Goal: Task Accomplishment & Management: Use online tool/utility

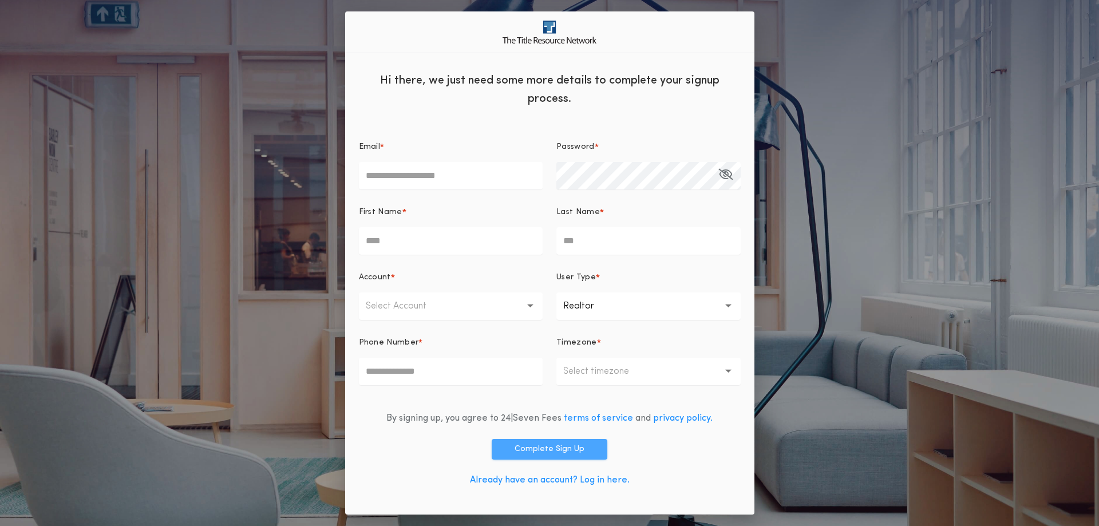
type input "**********"
click at [550, 447] on button "Complete Sign Up" at bounding box center [549, 449] width 116 height 21
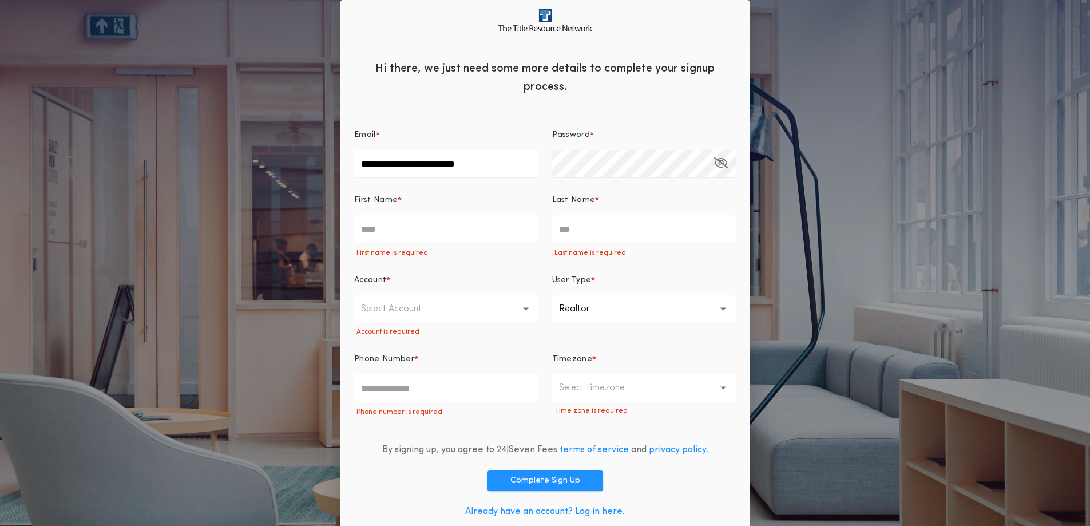
click at [369, 228] on input "First Name *" at bounding box center [446, 228] width 184 height 27
type input "******"
type input "*****"
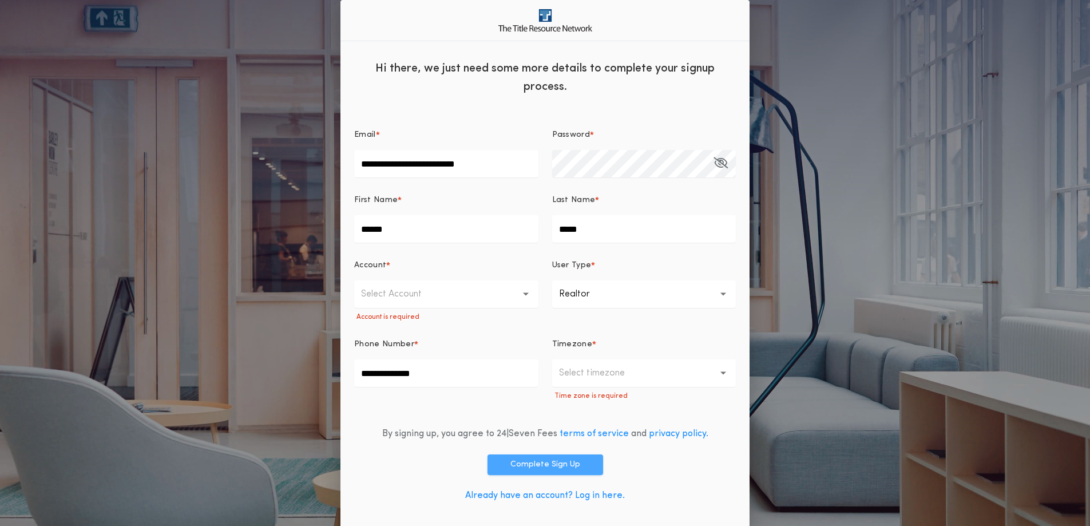
click at [548, 463] on button "Complete Sign Up" at bounding box center [545, 464] width 116 height 21
click at [619, 378] on p "Select timezone" at bounding box center [601, 373] width 84 height 14
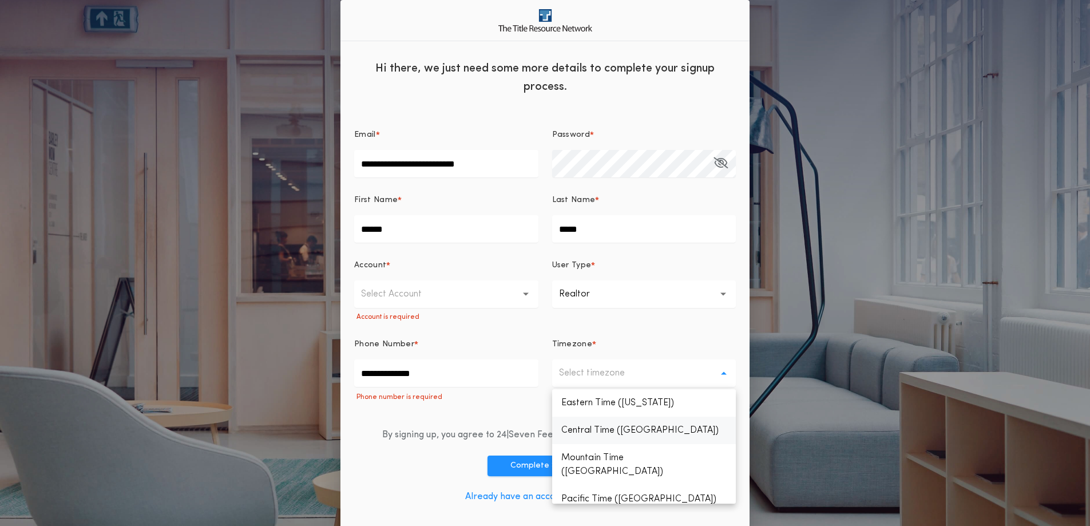
click at [605, 432] on p "Central Time (Chicago)" at bounding box center [644, 430] width 184 height 27
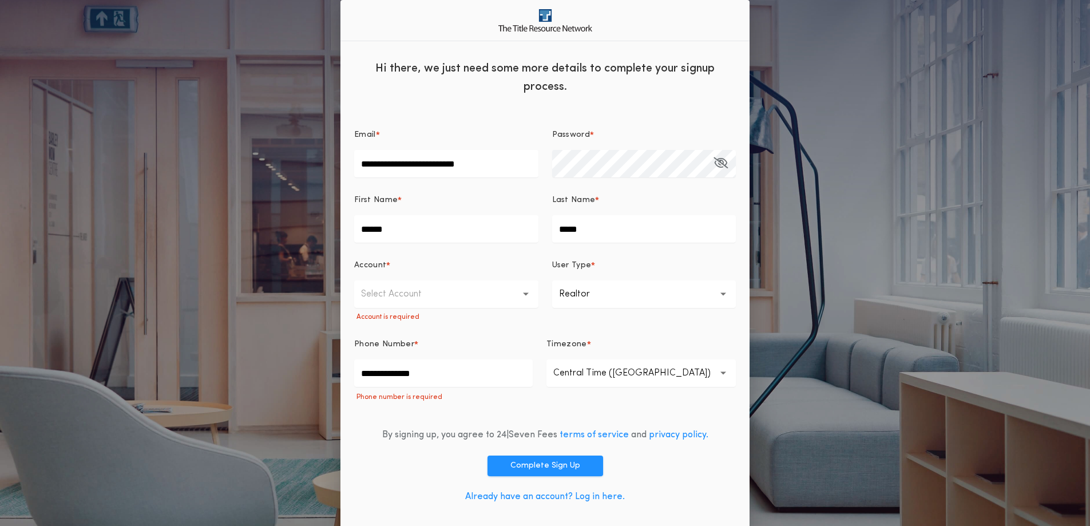
click at [581, 294] on p "Realtor" at bounding box center [583, 294] width 49 height 14
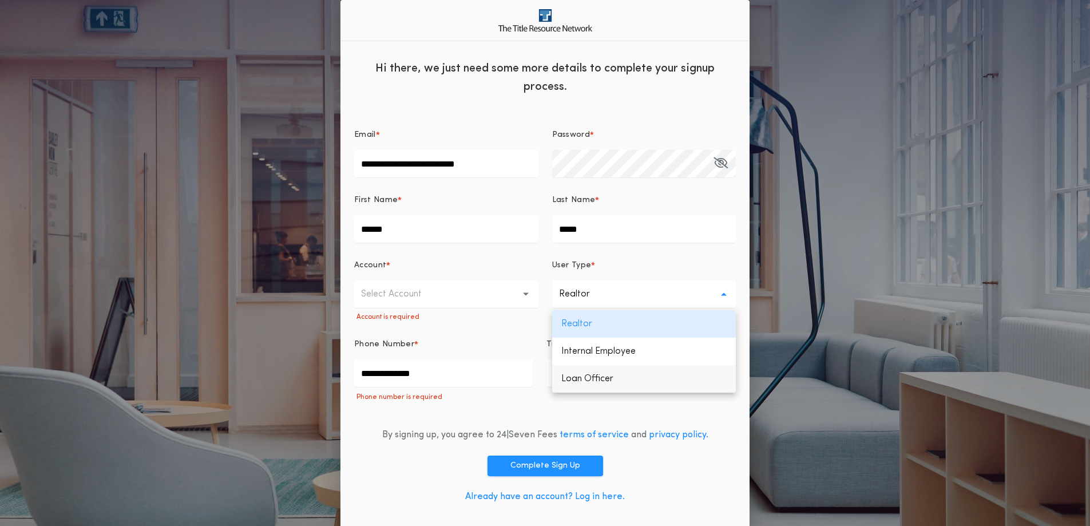
click at [585, 379] on p "Loan Officer" at bounding box center [644, 378] width 184 height 27
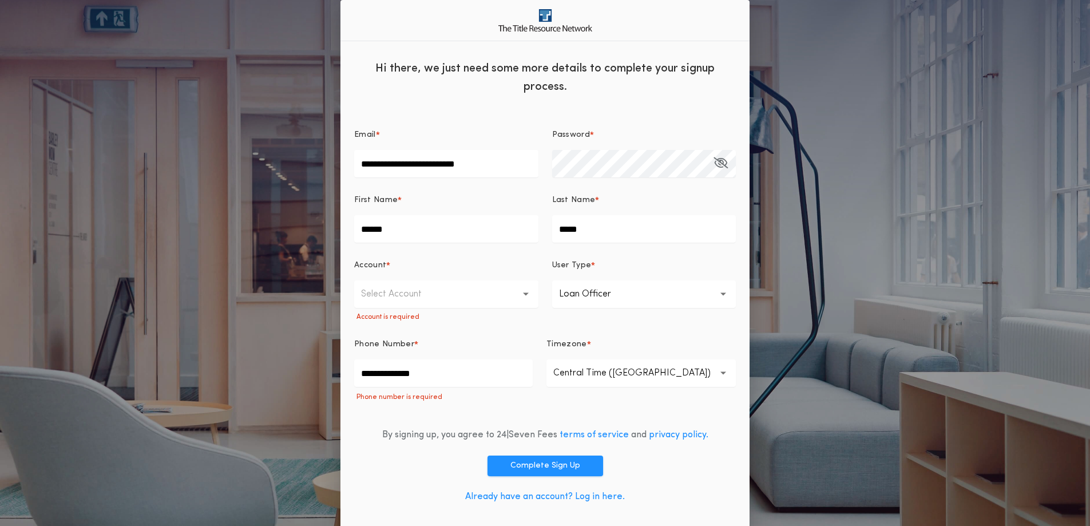
click at [475, 296] on button "Select Account" at bounding box center [446, 293] width 184 height 27
click at [458, 324] on p "First Dakota Title - South Dakota Offices" at bounding box center [446, 323] width 184 height 27
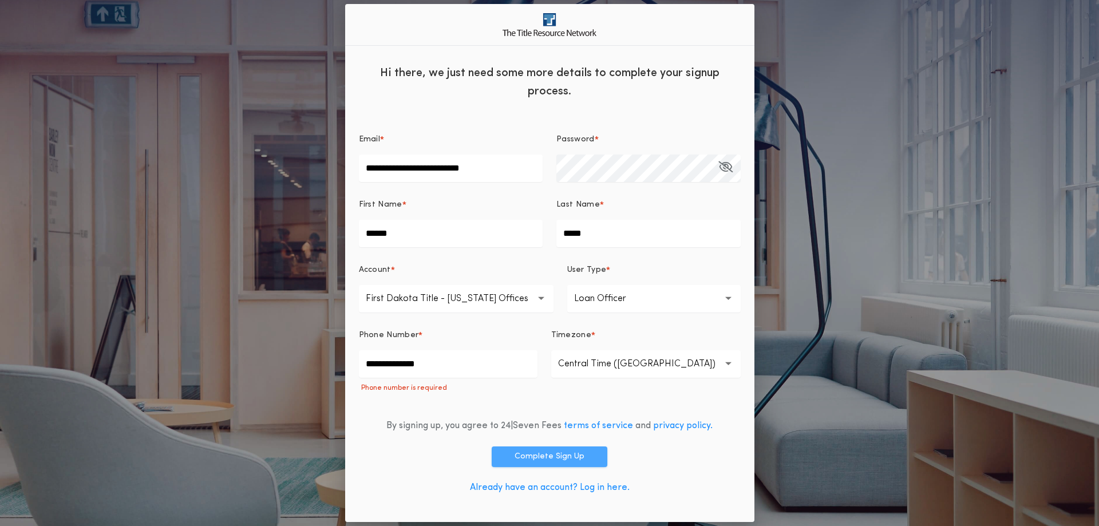
click at [542, 455] on button "Complete Sign Up" at bounding box center [549, 456] width 116 height 21
drag, startPoint x: 435, startPoint y: 363, endPoint x: 313, endPoint y: 357, distance: 122.6
click at [313, 357] on div "**********" at bounding box center [549, 263] width 1099 height 526
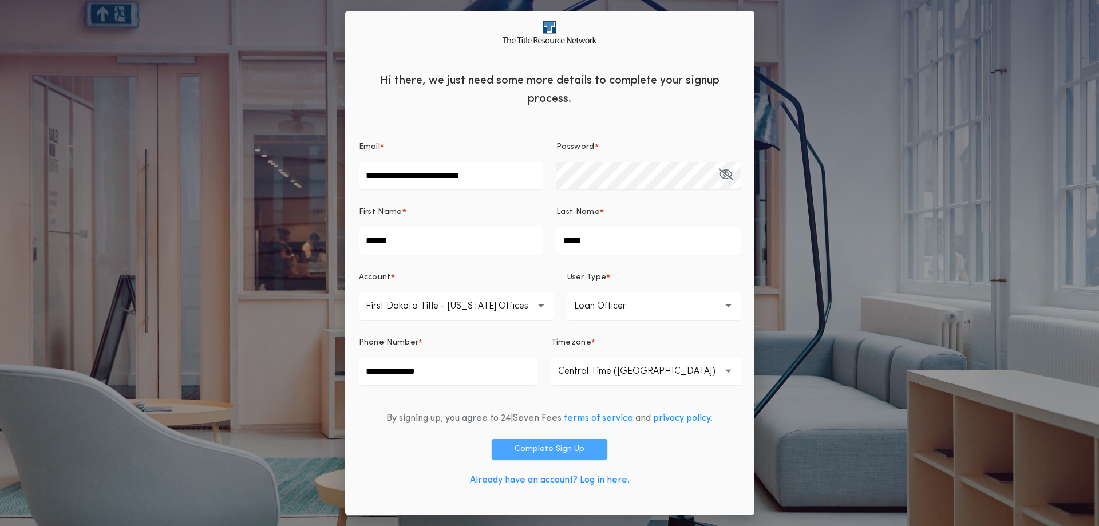
type input "**********"
click at [552, 452] on button "Complete Sign Up" at bounding box center [549, 449] width 116 height 21
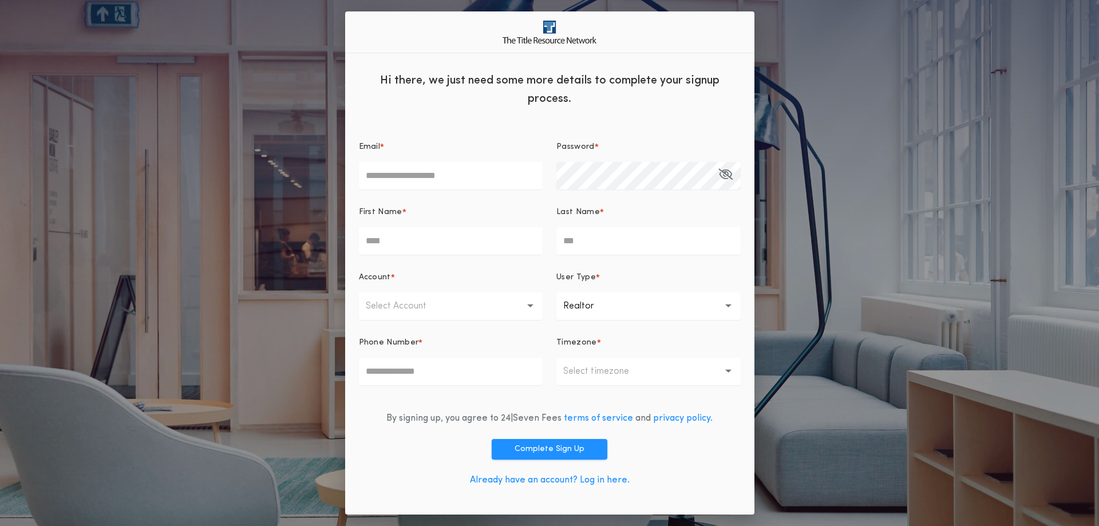
type input "**********"
click at [529, 481] on link "Already have an account? Log in here." at bounding box center [550, 479] width 160 height 9
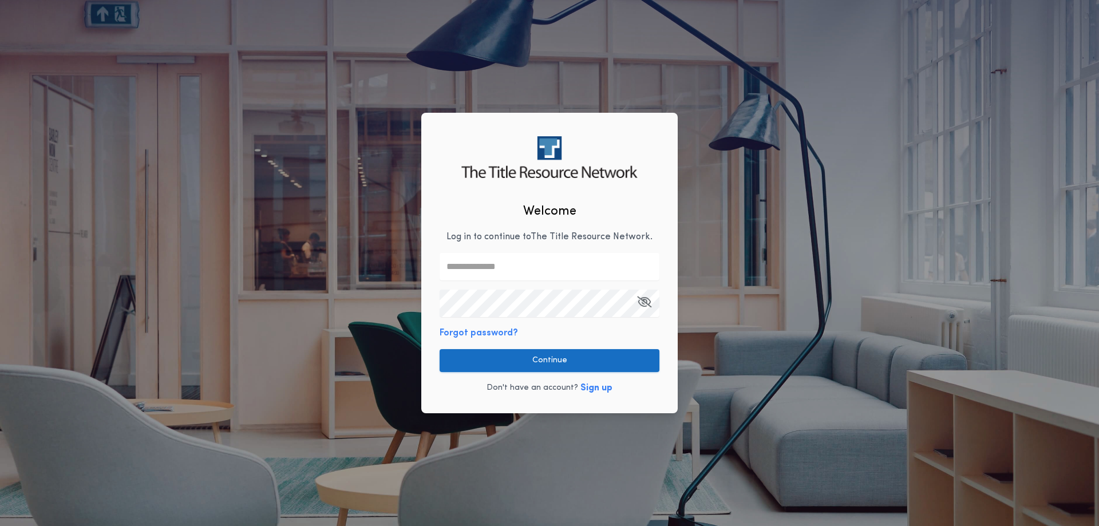
type input "**********"
click at [509, 367] on button "Continue" at bounding box center [549, 360] width 220 height 23
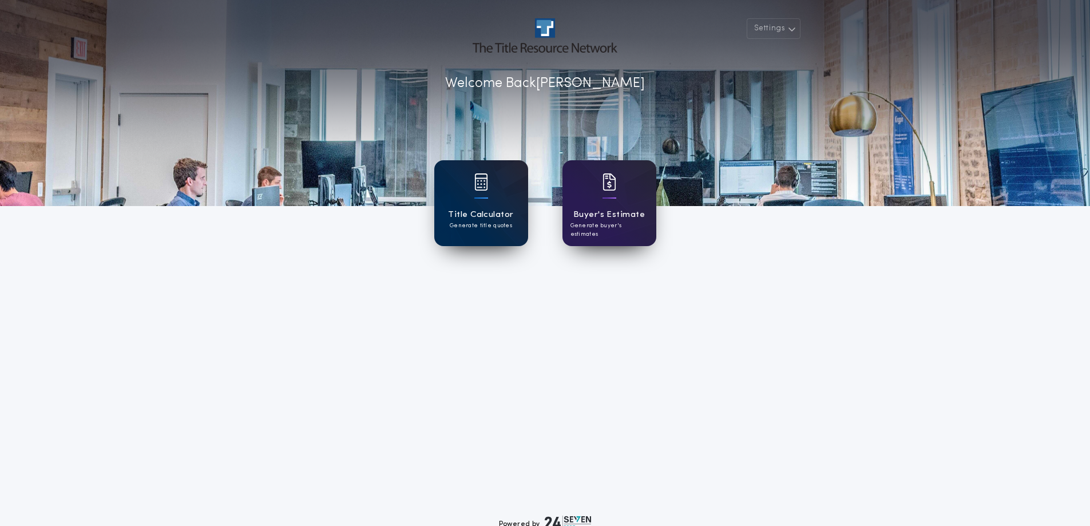
click at [491, 220] on h1 "Title Calculator" at bounding box center [480, 214] width 65 height 13
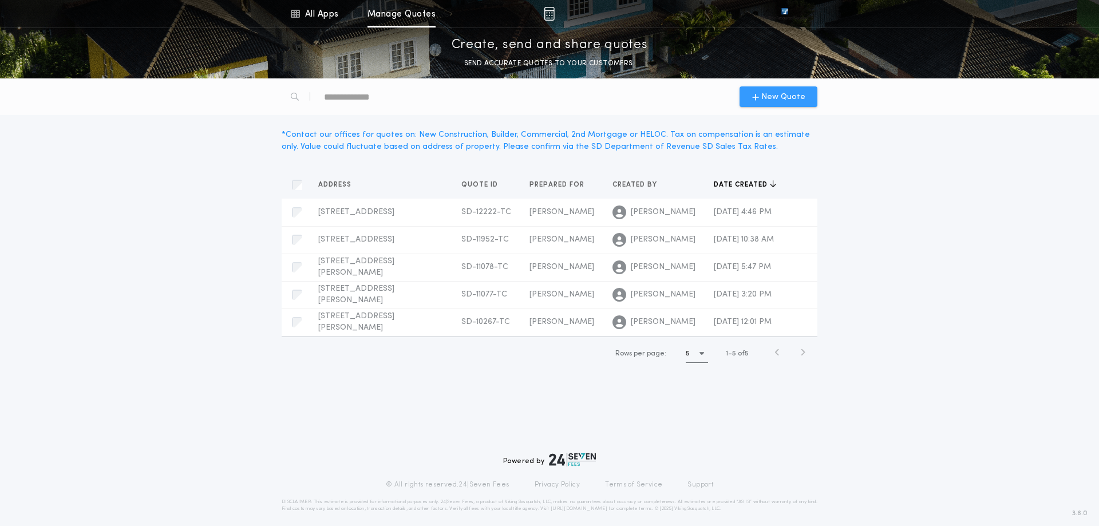
click at [778, 99] on span "New Quote" at bounding box center [783, 97] width 44 height 12
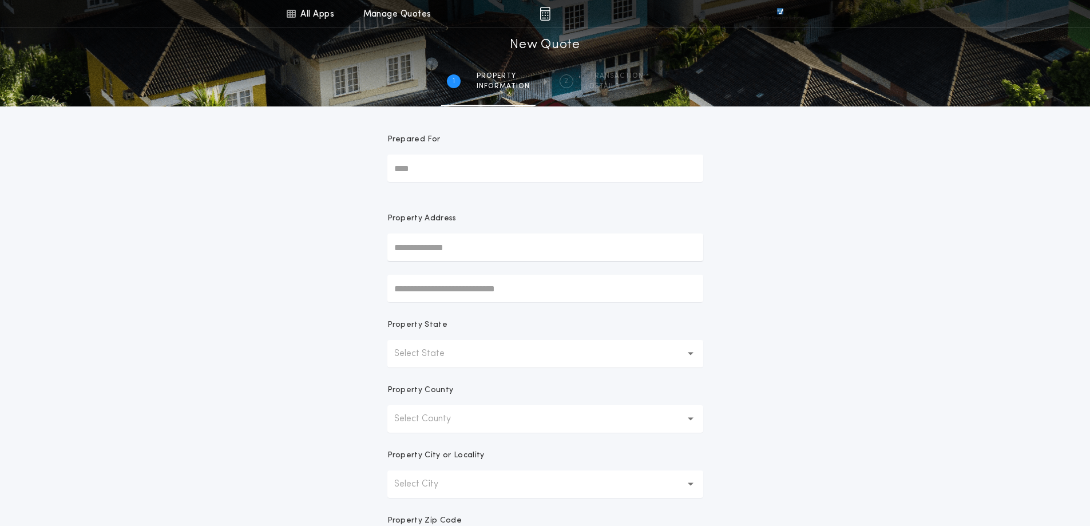
click at [458, 171] on input "Prepared For" at bounding box center [545, 167] width 316 height 27
type input "******"
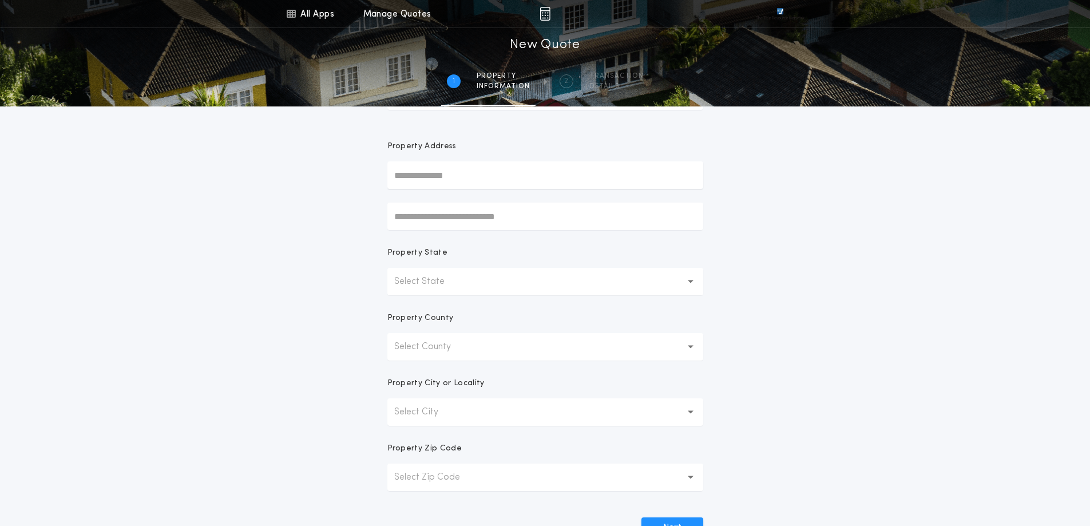
scroll to position [220, 0]
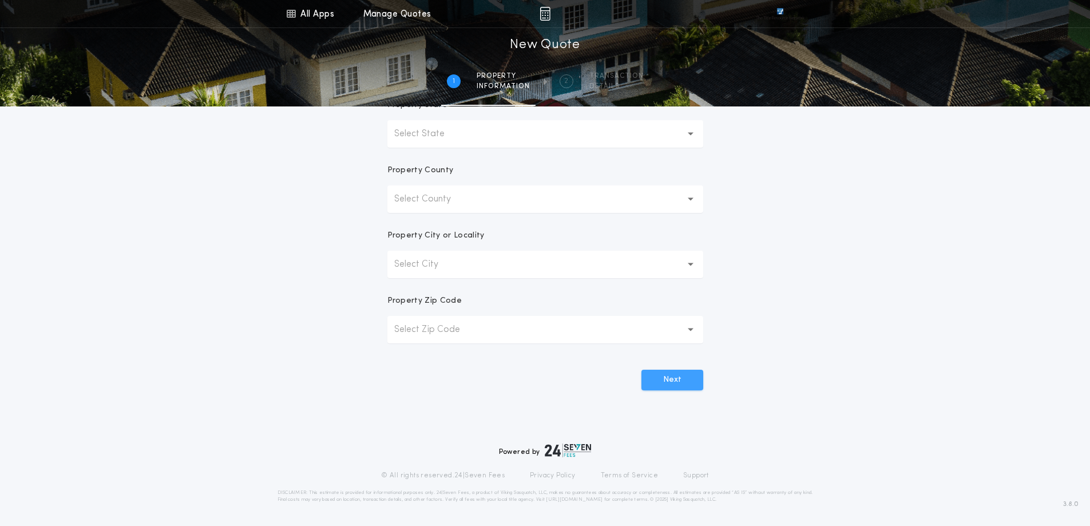
click at [665, 376] on button "Next" at bounding box center [672, 380] width 62 height 21
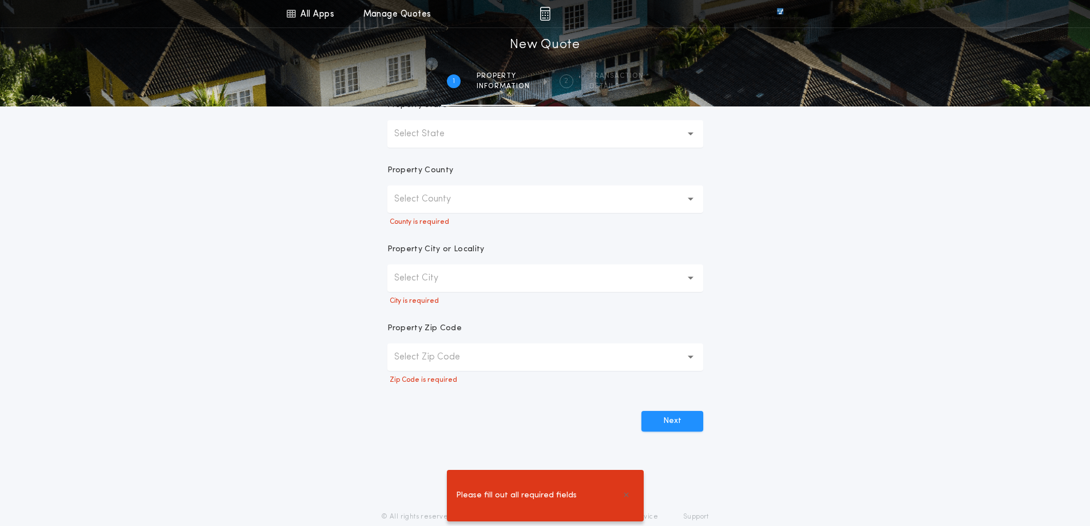
scroll to position [0, 0]
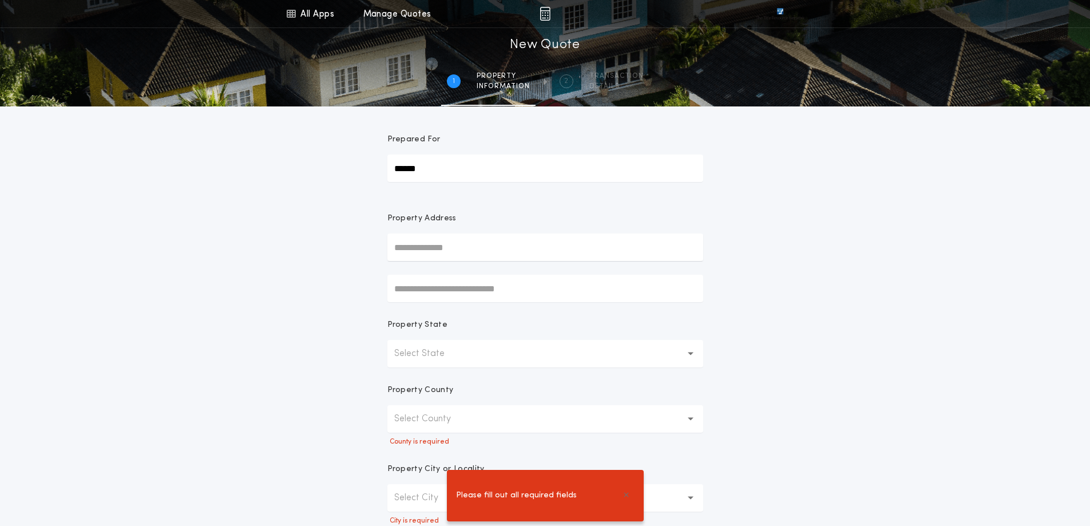
click at [425, 418] on p "Select County" at bounding box center [431, 419] width 75 height 14
click at [428, 414] on p "Select County" at bounding box center [431, 419] width 75 height 14
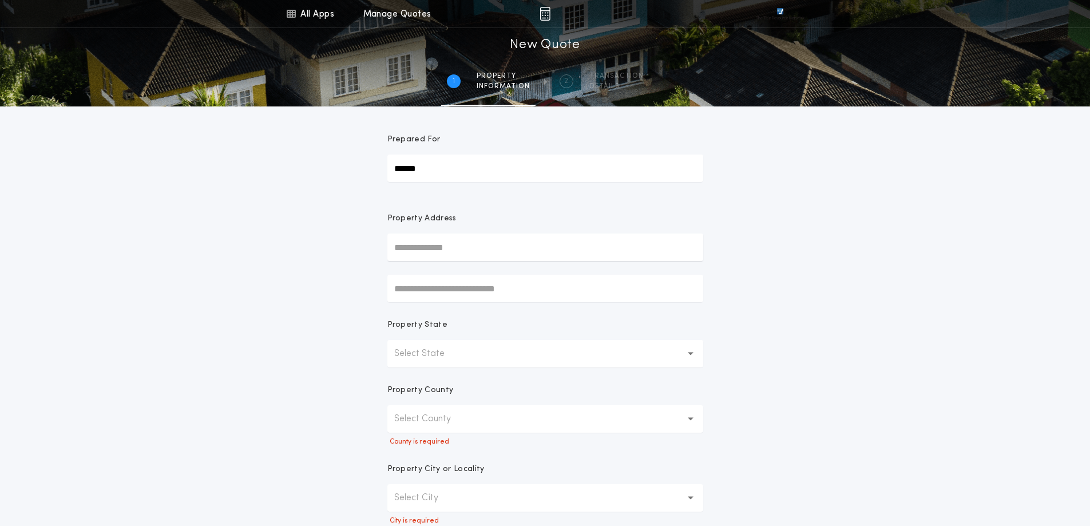
click at [427, 358] on p "Select State" at bounding box center [428, 354] width 69 height 14
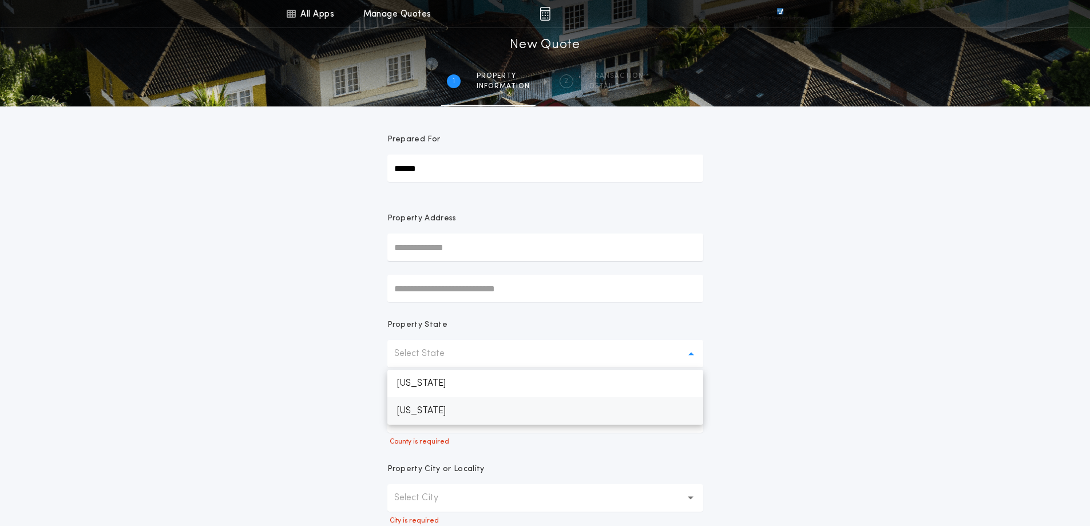
click at [430, 403] on p "South Dakota" at bounding box center [545, 410] width 316 height 27
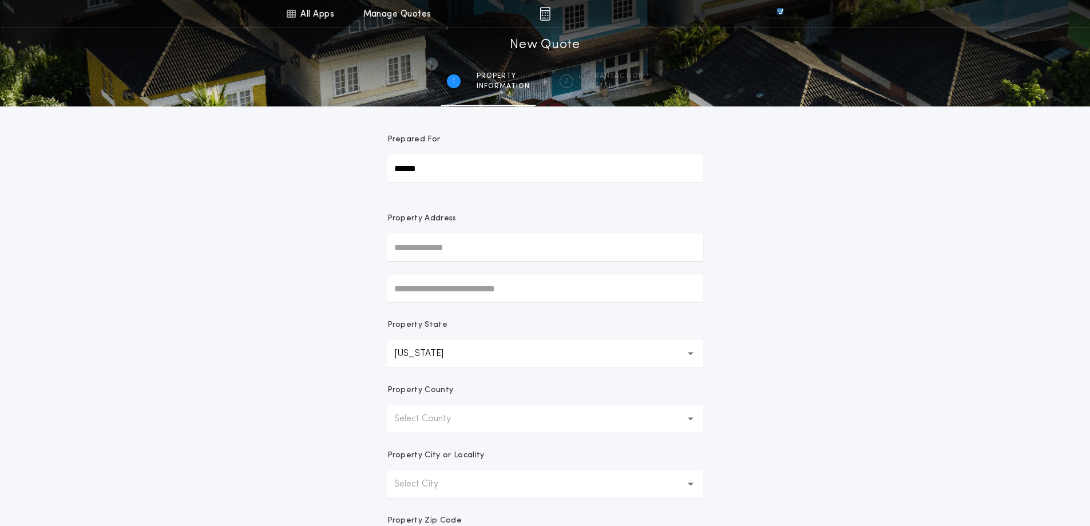
click at [427, 421] on p "Select County" at bounding box center [431, 419] width 75 height 14
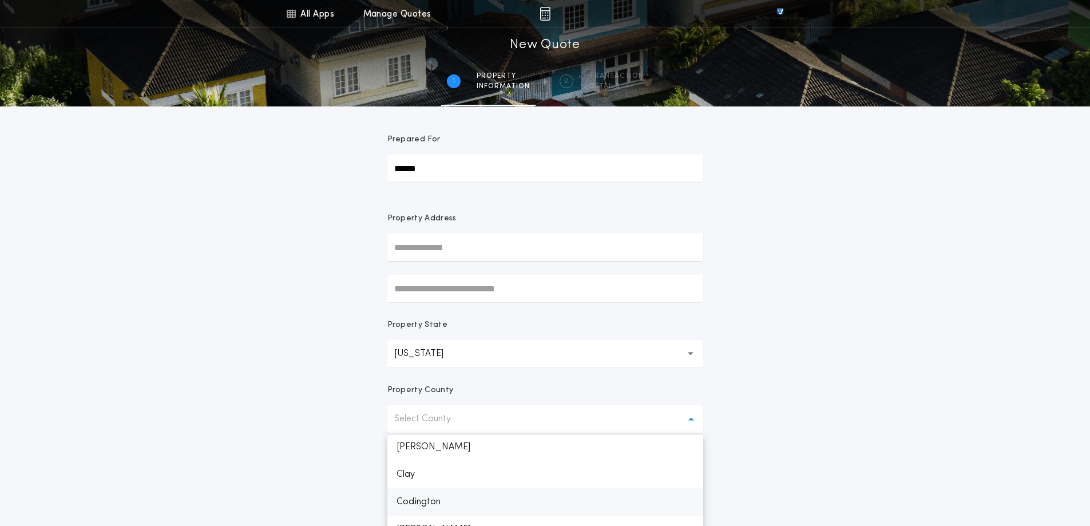
click at [467, 496] on p "Codington" at bounding box center [545, 501] width 316 height 27
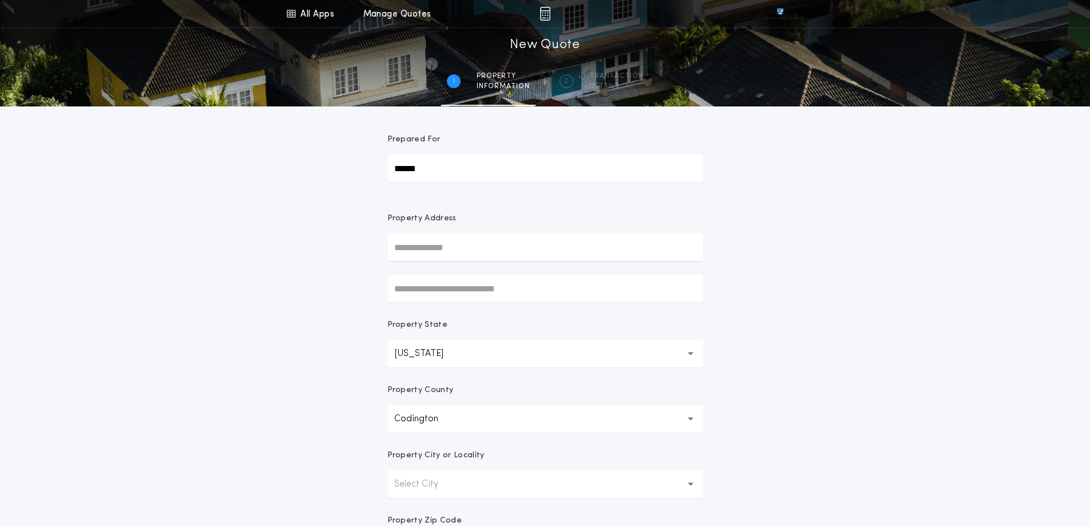
click at [919, 358] on div "All Apps Title Calculator Buyer's Estimate Menu All Apps Manage Quotes 1 /2 New…" at bounding box center [545, 327] width 1090 height 654
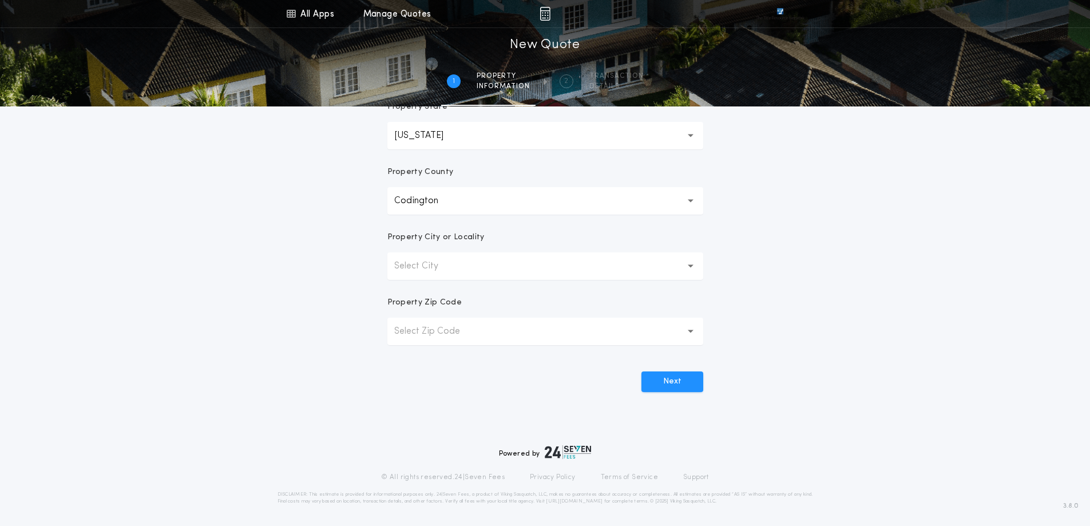
scroll to position [220, 0]
click at [669, 390] on button "Next" at bounding box center [672, 380] width 62 height 21
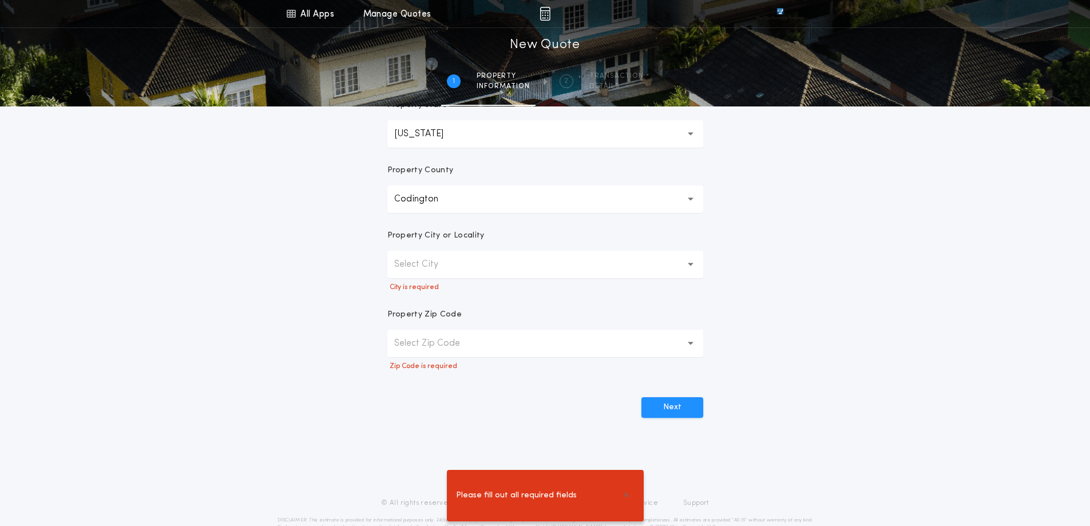
click at [453, 268] on p "Select City" at bounding box center [425, 264] width 62 height 14
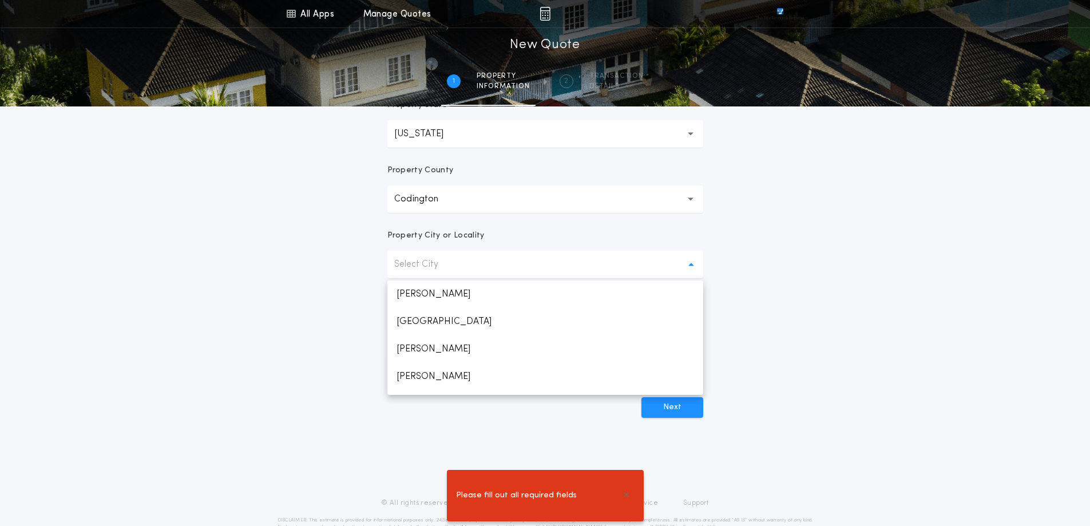
click at [601, 229] on form "Prepared For ****** Property Address Property State South Dakota ** Property Co…" at bounding box center [545, 152] width 343 height 531
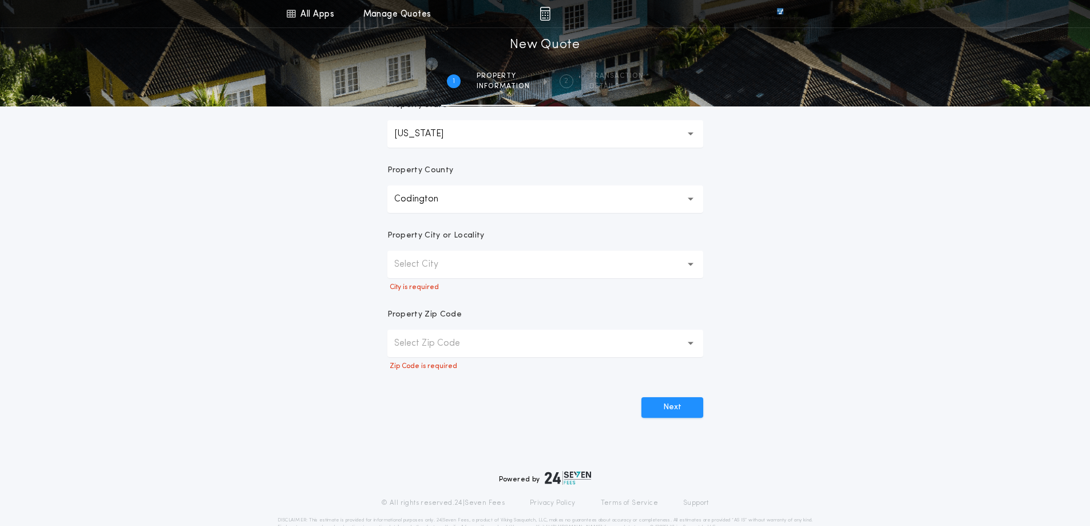
click at [475, 343] on p "Select Zip Code" at bounding box center [436, 343] width 84 height 14
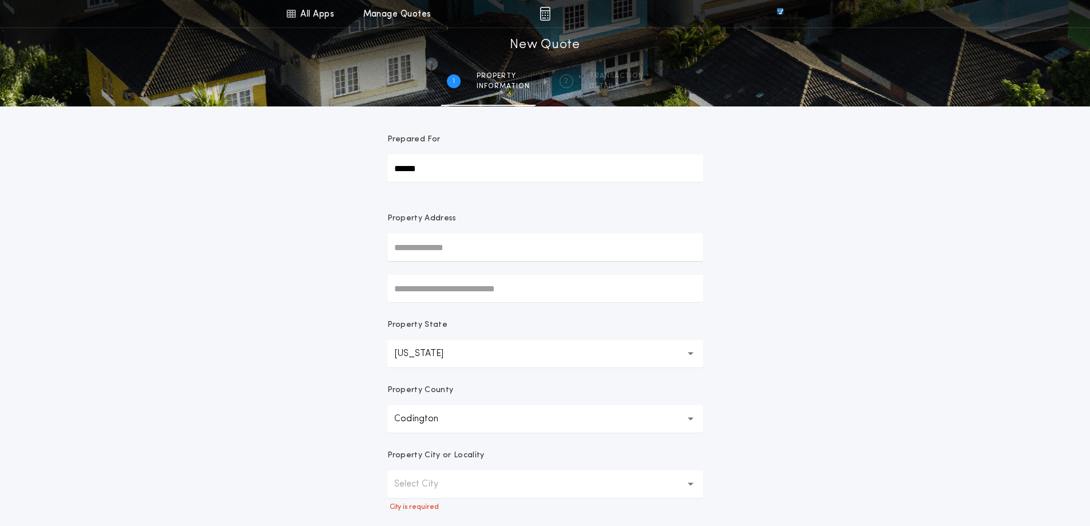
scroll to position [247, 0]
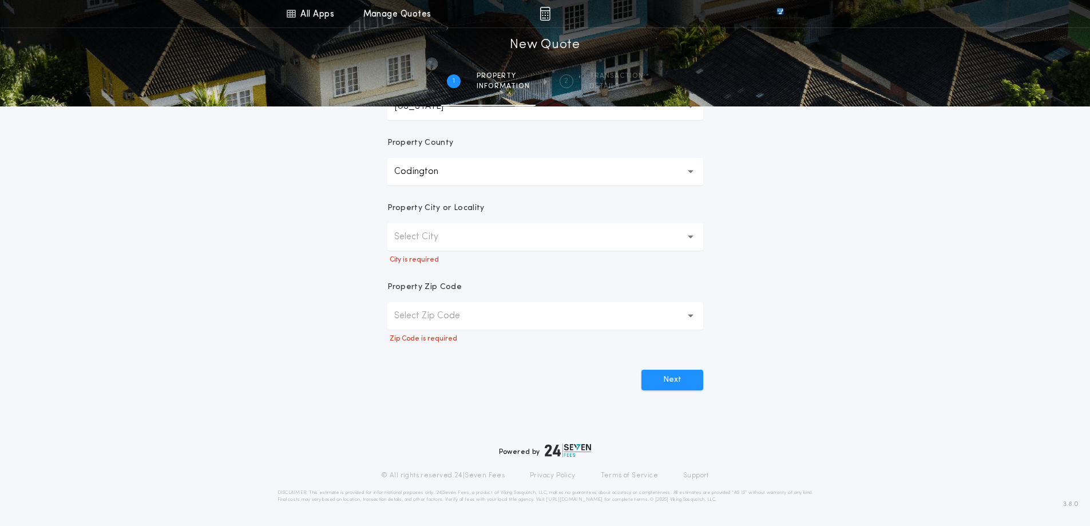
click at [479, 237] on button "Select City" at bounding box center [545, 236] width 316 height 27
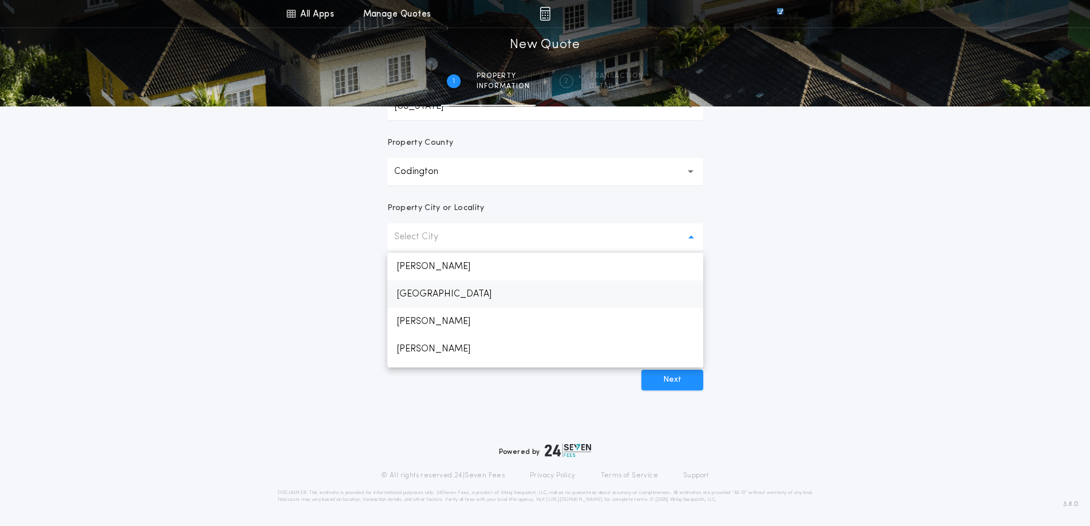
scroll to position [243, 0]
click at [423, 328] on p "Watertown" at bounding box center [545, 325] width 316 height 27
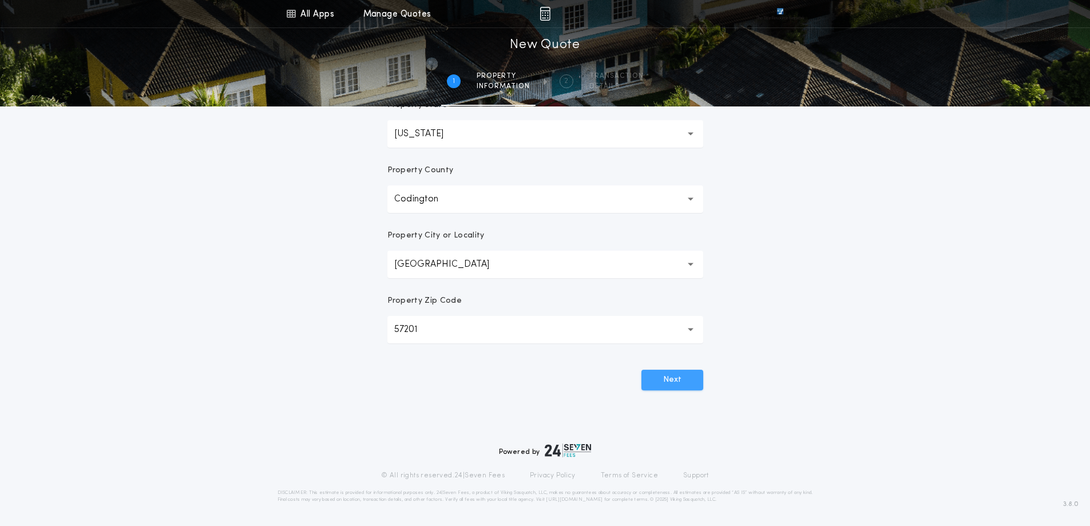
click at [683, 383] on button "Next" at bounding box center [672, 380] width 62 height 21
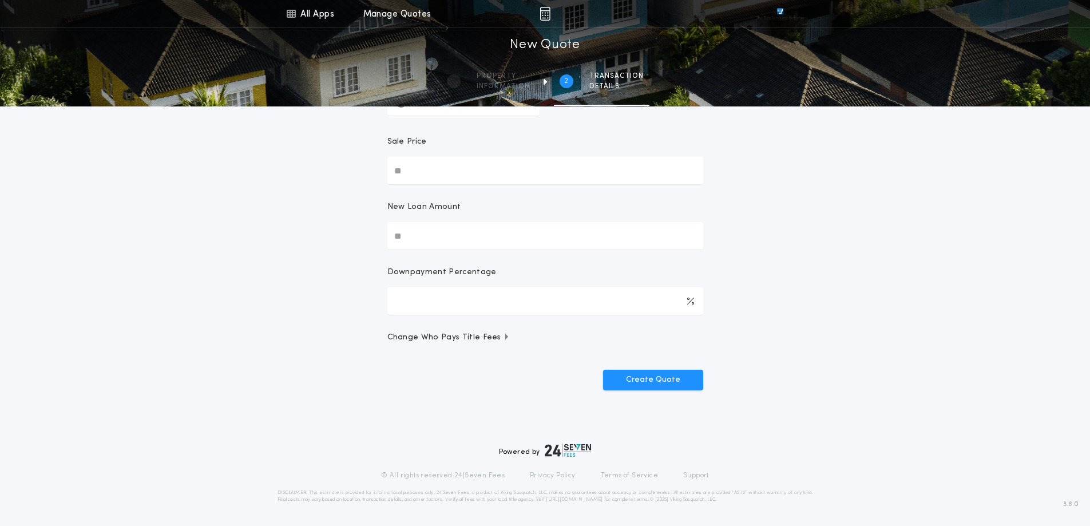
scroll to position [0, 0]
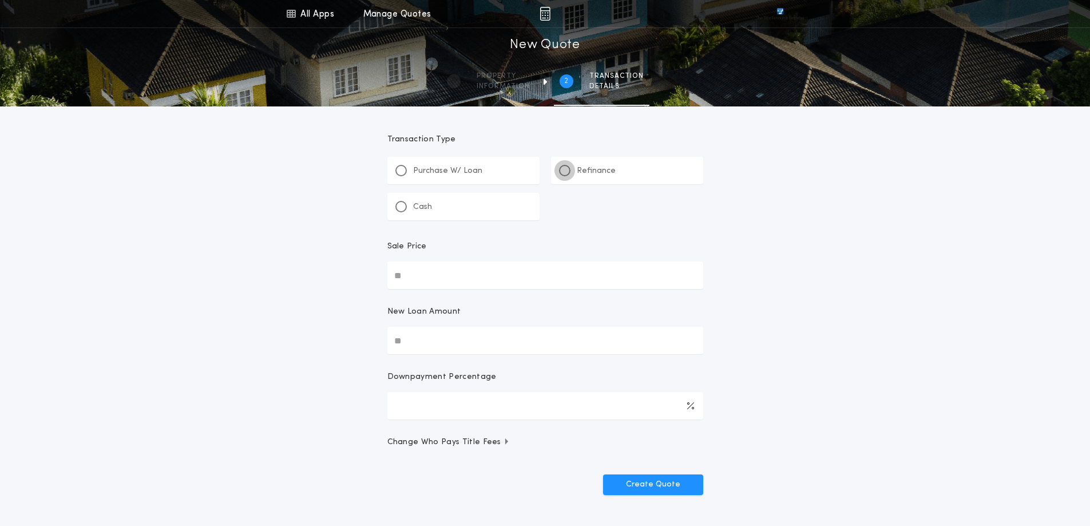
click at [565, 171] on div at bounding box center [565, 171] width 6 height 6
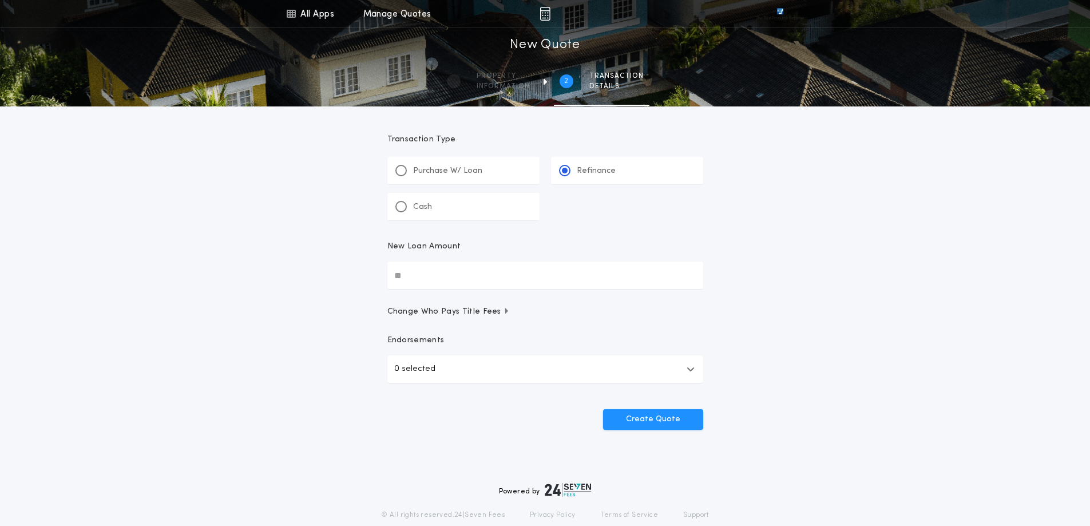
drag, startPoint x: 420, startPoint y: 276, endPoint x: 351, endPoint y: 276, distance: 68.7
click at [351, 276] on div "All Apps Title Calculator Buyer's Estimate Menu All Apps Manage Quotes 2 /2 New…" at bounding box center [545, 237] width 1090 height 474
type input "********"
click at [662, 418] on button "Create Quote" at bounding box center [653, 419] width 100 height 21
